Goal: Information Seeking & Learning: Learn about a topic

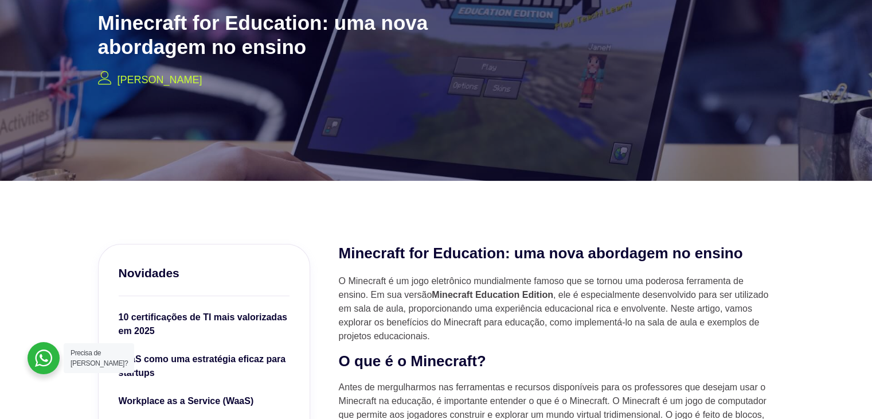
scroll to position [287, 0]
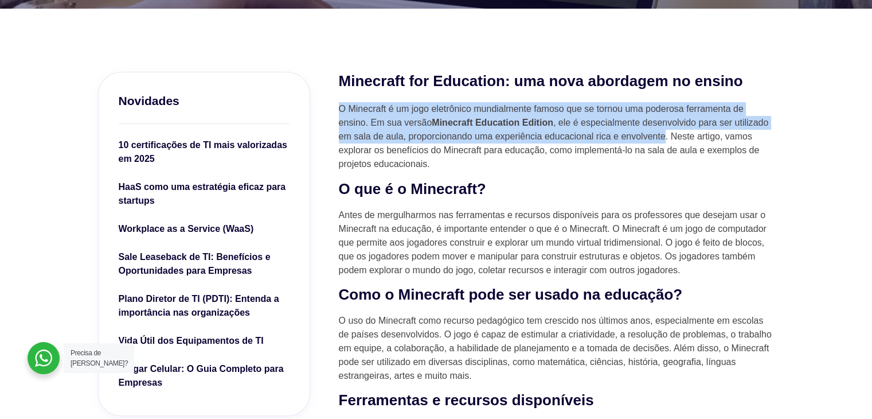
drag, startPoint x: 333, startPoint y: 106, endPoint x: 666, endPoint y: 142, distance: 334.6
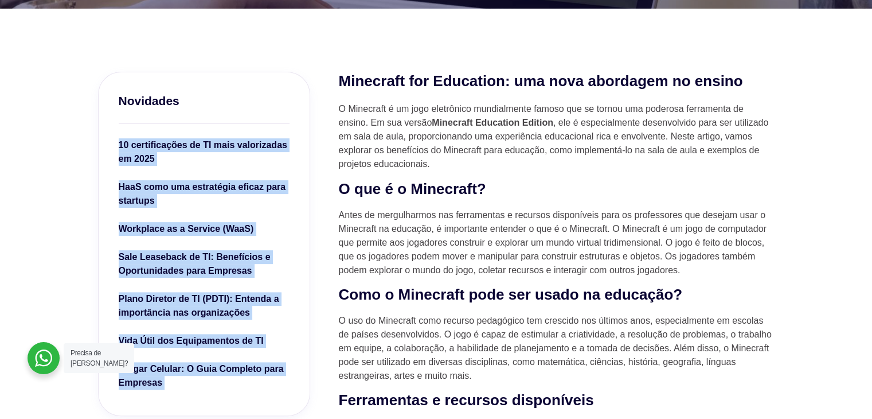
drag, startPoint x: 330, startPoint y: 104, endPoint x: 342, endPoint y: 90, distance: 18.7
click at [341, 89] on h2 "Minecraft for Education: uma nova abordagem no ensino" at bounding box center [557, 81] width 436 height 19
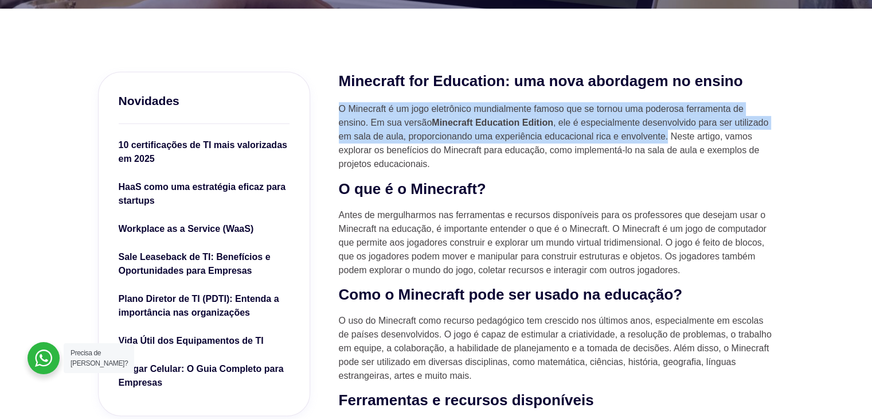
drag, startPoint x: 335, startPoint y: 103, endPoint x: 668, endPoint y: 140, distance: 334.7
copy p "O Minecraft é um jogo eletrônico mundialmente famoso que se tornou uma poderosa…"
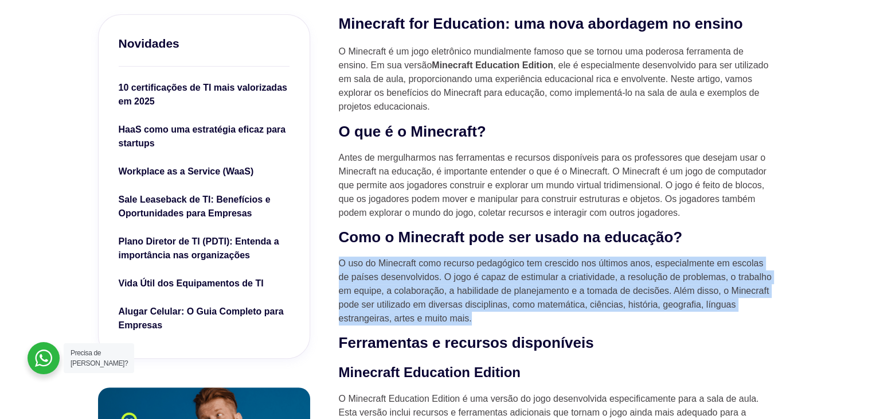
drag, startPoint x: 343, startPoint y: 263, endPoint x: 495, endPoint y: 321, distance: 162.4
click at [498, 321] on p "O uso do Minecraft como recurso pedagógico tem crescido nos últimos anos, espec…" at bounding box center [557, 290] width 436 height 69
copy p "O uso do Minecraft como recurso pedagógico tem crescido nos últimos anos, espec…"
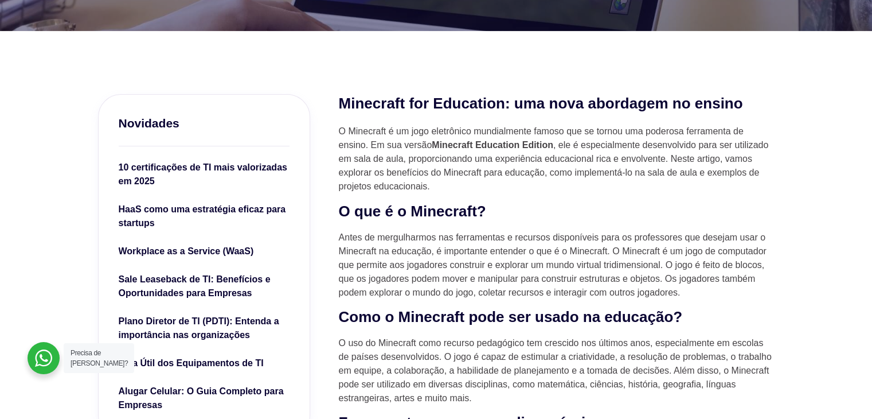
scroll to position [459, 0]
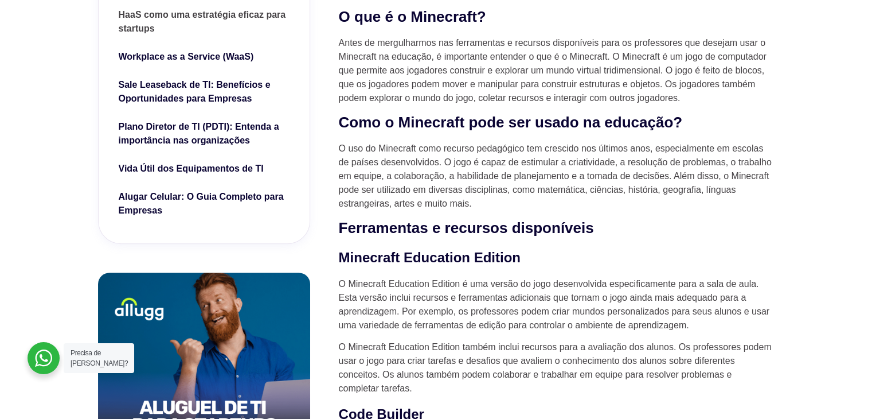
drag, startPoint x: 59, startPoint y: 100, endPoint x: 147, endPoint y: 14, distance: 123.3
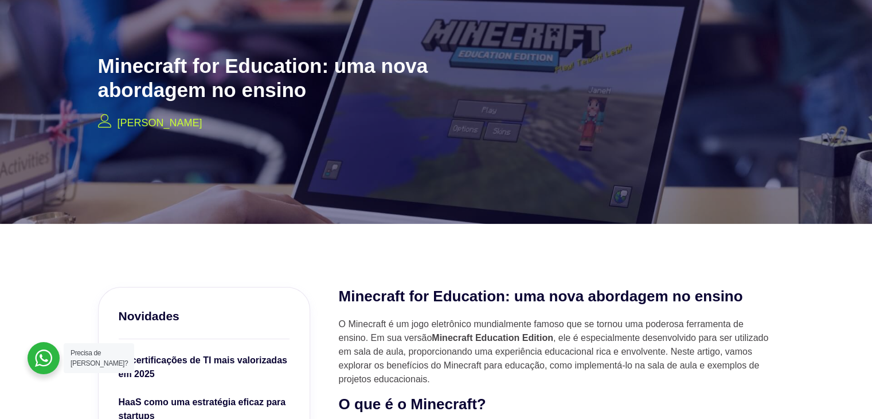
scroll to position [0, 0]
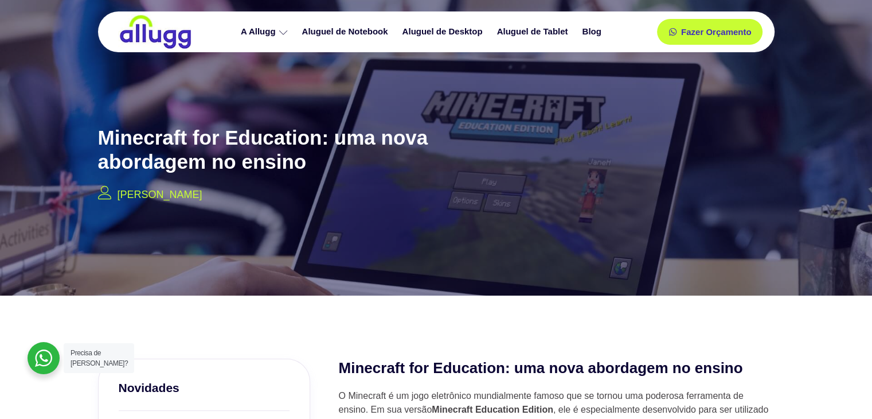
drag, startPoint x: 118, startPoint y: 195, endPoint x: 216, endPoint y: 193, distance: 98.1
click at [217, 193] on div "Minecraft for Education: uma nova abordagem no ensino Francisco Carmuega" at bounding box center [281, 162] width 378 height 94
copy p "[PERSON_NAME]"
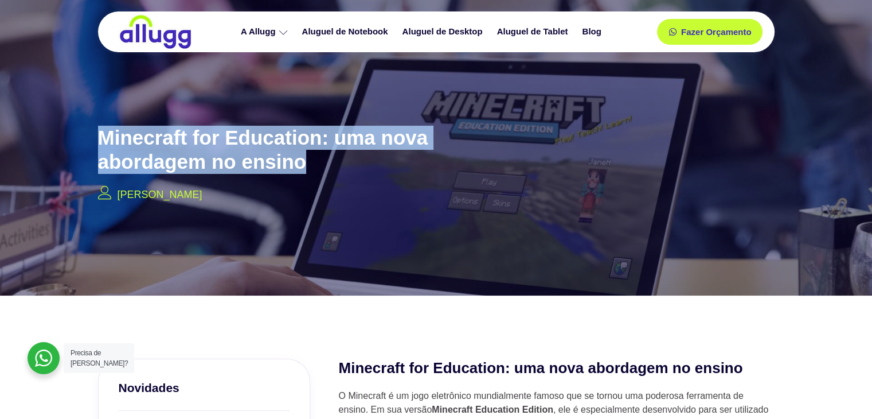
drag, startPoint x: 100, startPoint y: 135, endPoint x: 306, endPoint y: 158, distance: 206.6
click at [306, 158] on h2 "Minecraft for Education: uma nova abordagem no ensino" at bounding box center [281, 150] width 367 height 48
copy h2 "Minecraft for Education: uma nova abordagem no ensino"
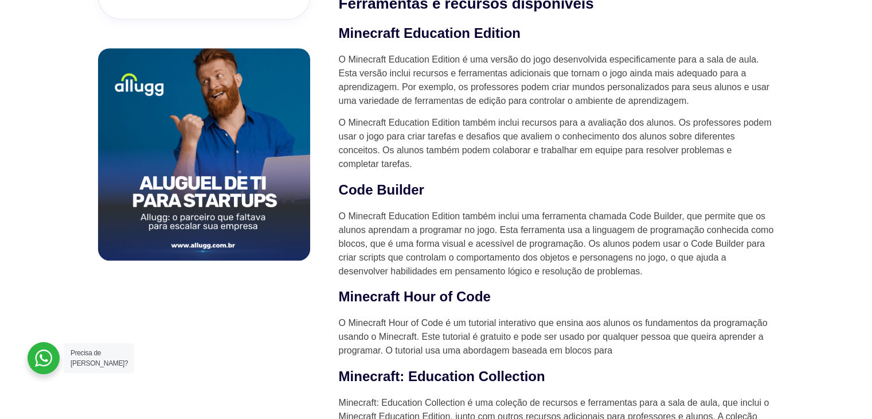
scroll to position [688, 0]
